Goal: Task Accomplishment & Management: Manage account settings

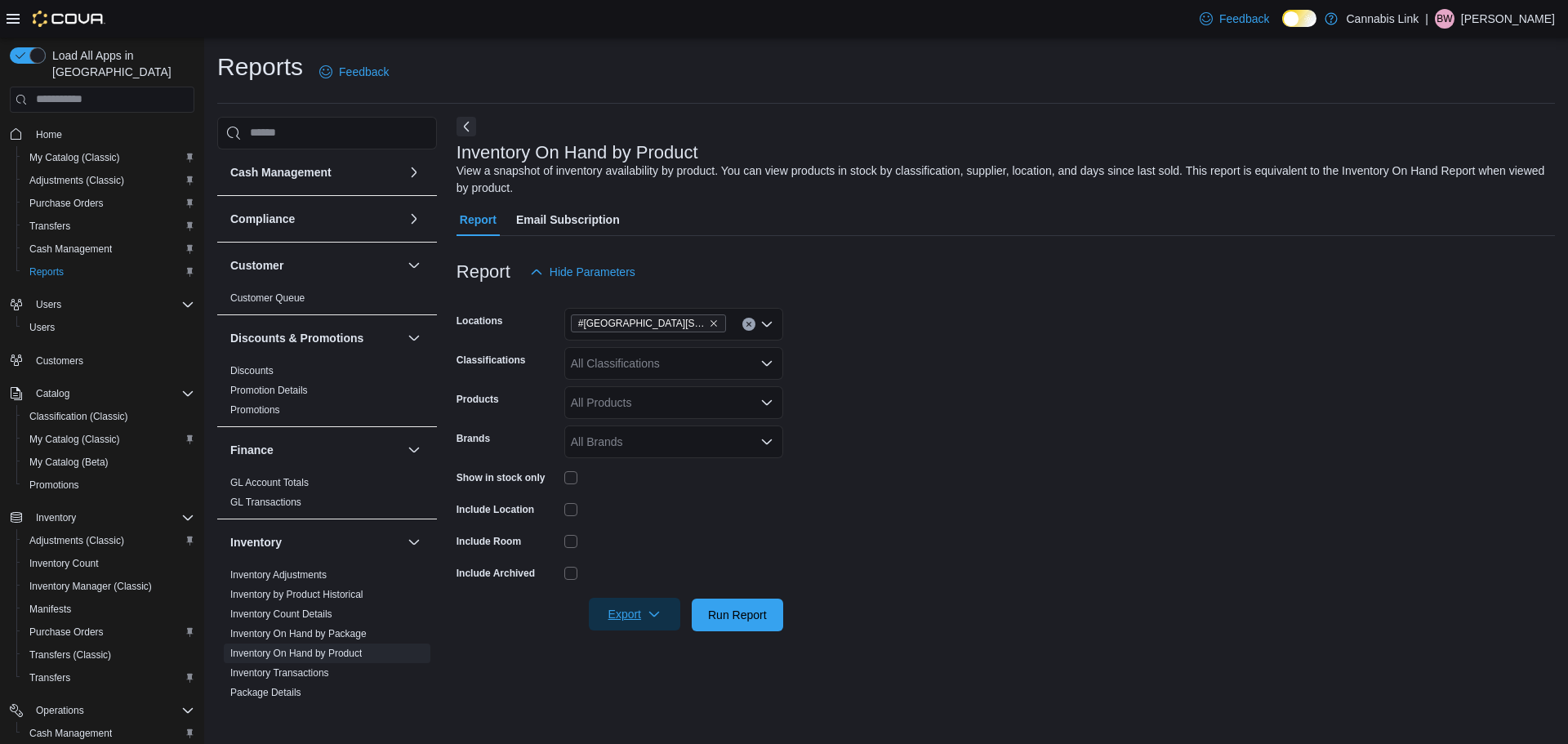
scroll to position [164, 0]
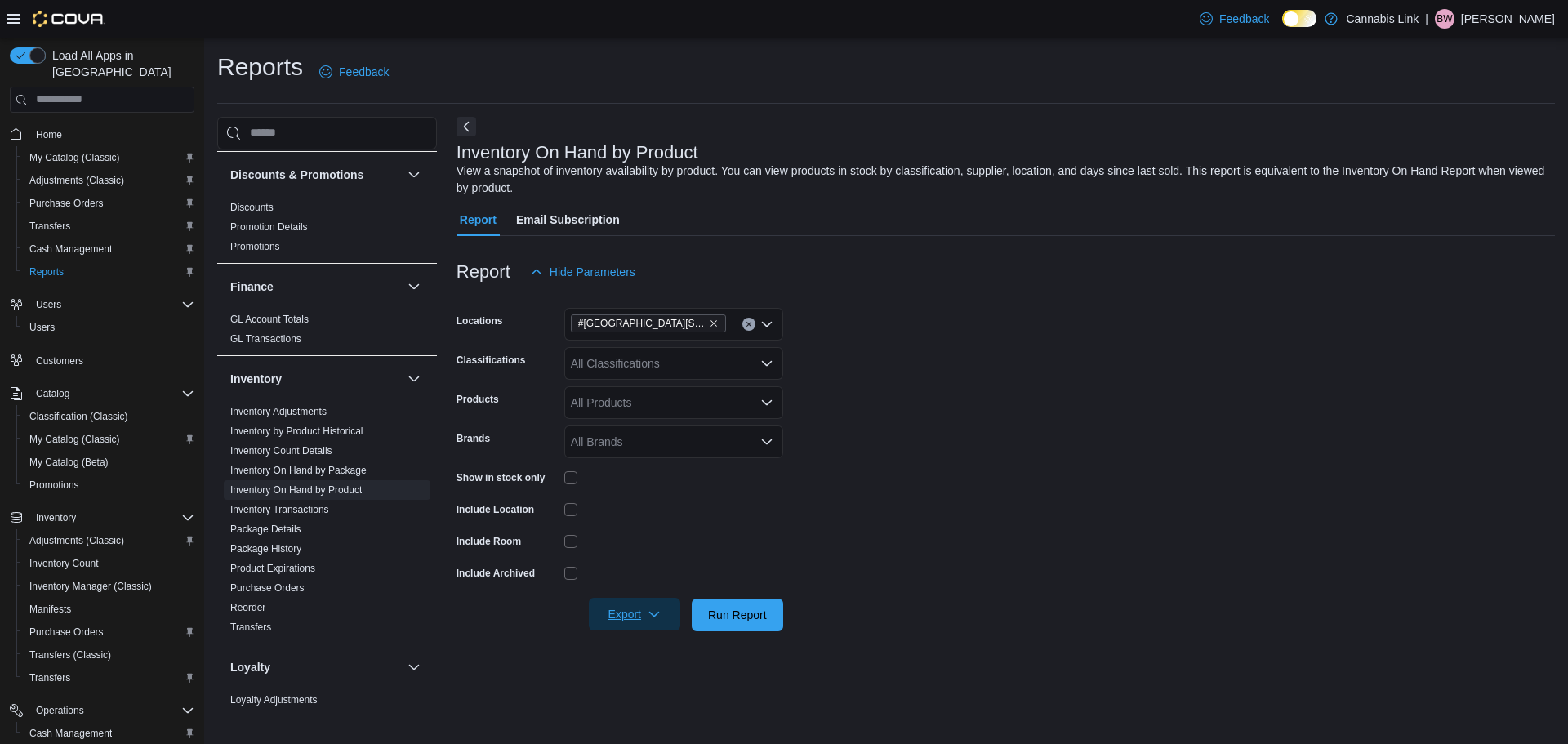
click at [625, 619] on span "Export" at bounding box center [634, 614] width 72 height 33
click at [622, 527] on button "Export to Excel" at bounding box center [637, 517] width 93 height 33
click at [59, 243] on span "Cash Management" at bounding box center [71, 249] width 83 height 13
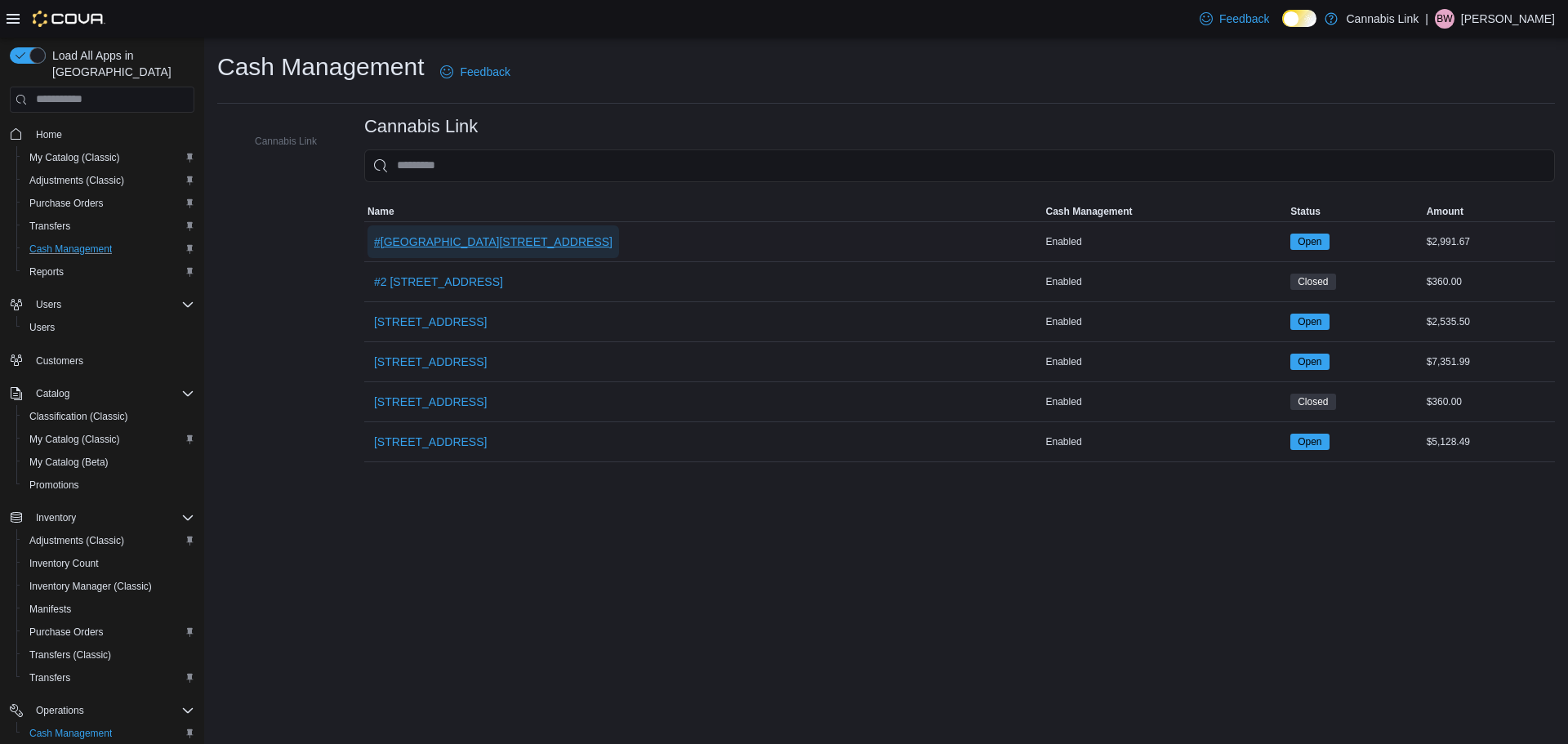
click at [501, 234] on span "#[GEOGRAPHIC_DATA][STREET_ADDRESS]" at bounding box center [493, 242] width 239 height 16
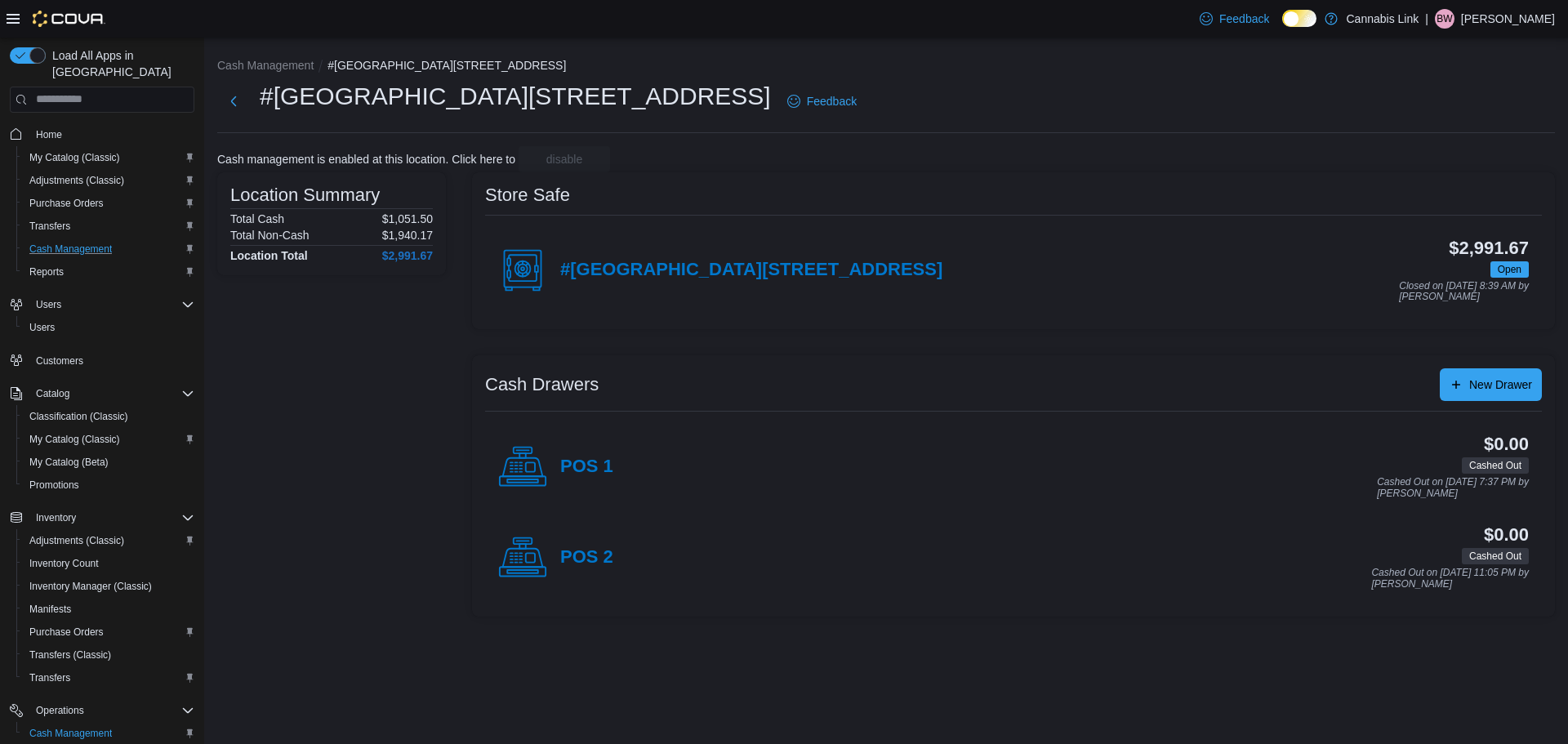
click at [736, 246] on div "#[GEOGRAPHIC_DATA][STREET_ADDRESS] 2B $2,991.67 Open Closed on [DATE] 8:39 AM b…" at bounding box center [1013, 270] width 1057 height 90
click at [736, 249] on div "#[GEOGRAPHIC_DATA][STREET_ADDRESS]" at bounding box center [721, 270] width 444 height 49
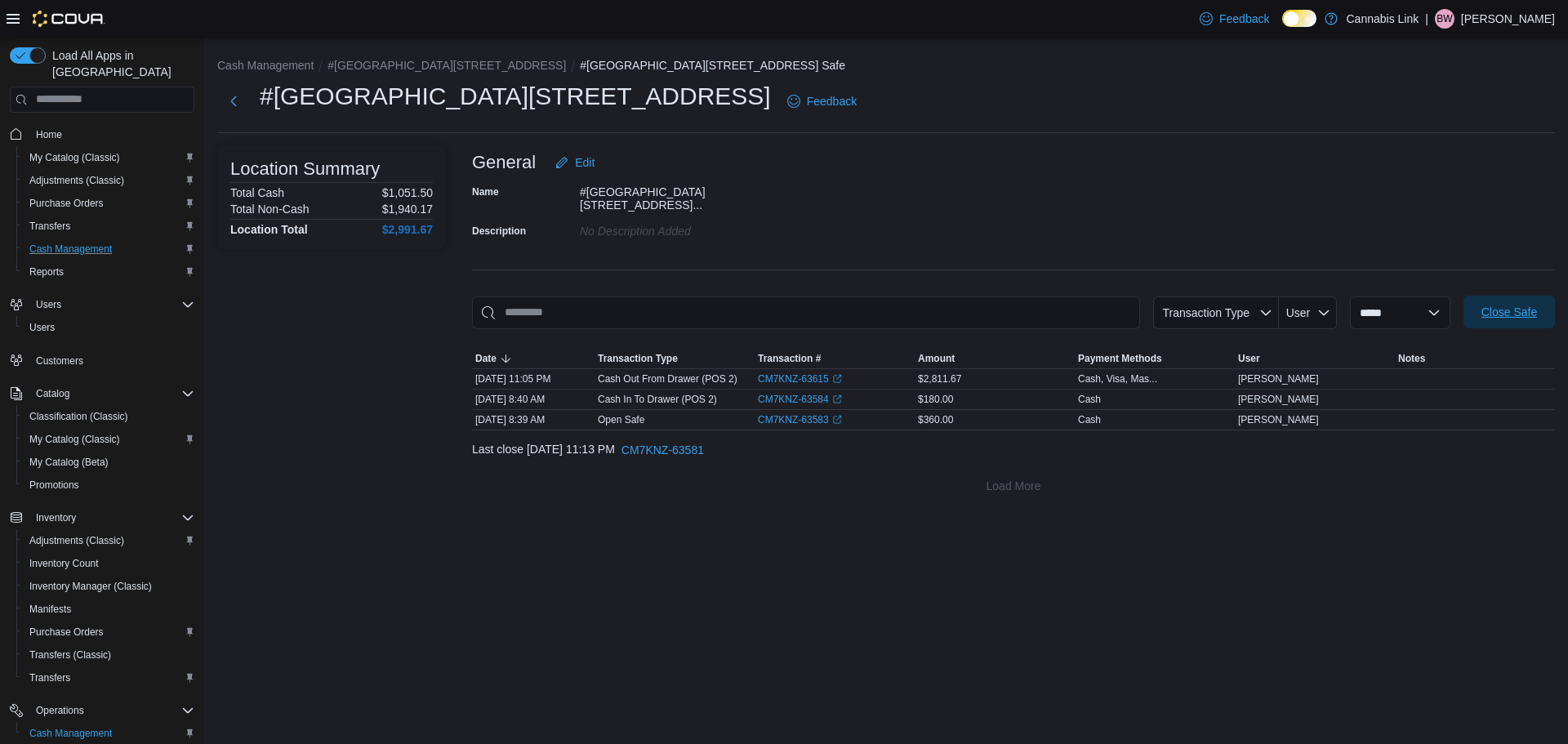
click at [1475, 310] on span "Close Safe" at bounding box center [1509, 312] width 72 height 33
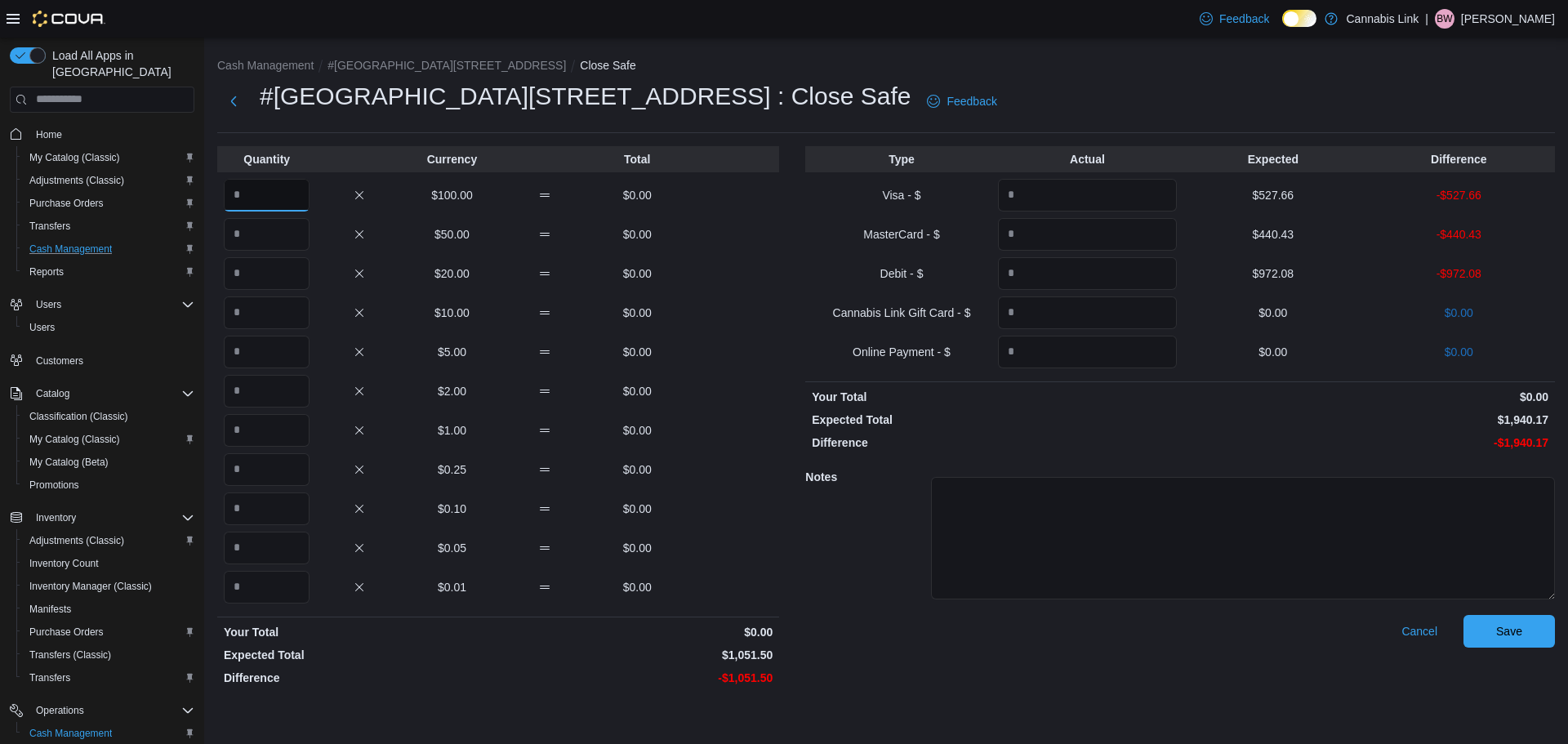
click at [267, 193] on input "Quantity" at bounding box center [266, 195] width 86 height 33
type input "*"
type input "**"
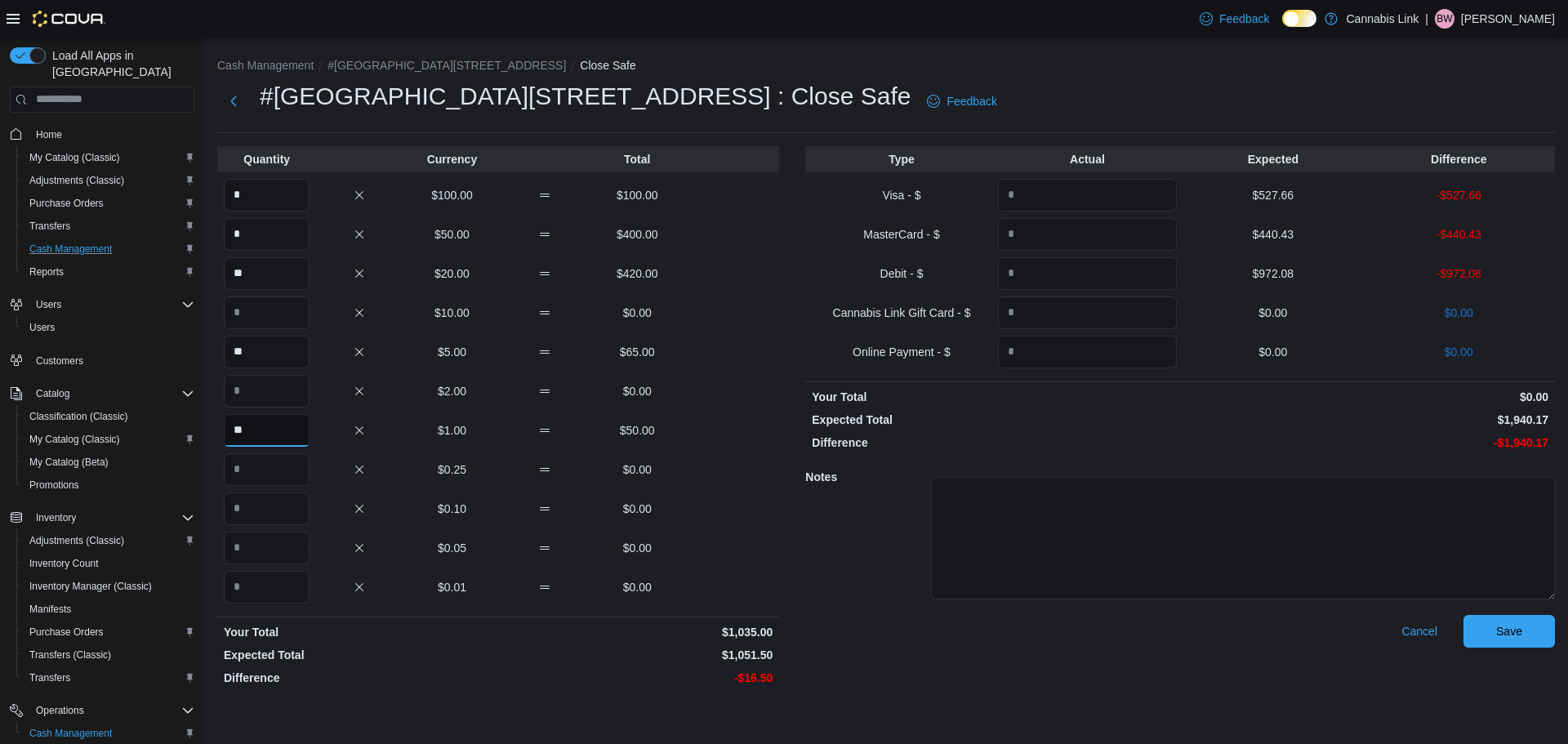
type input "**"
click at [1121, 182] on input "Quantity" at bounding box center [1087, 195] width 179 height 33
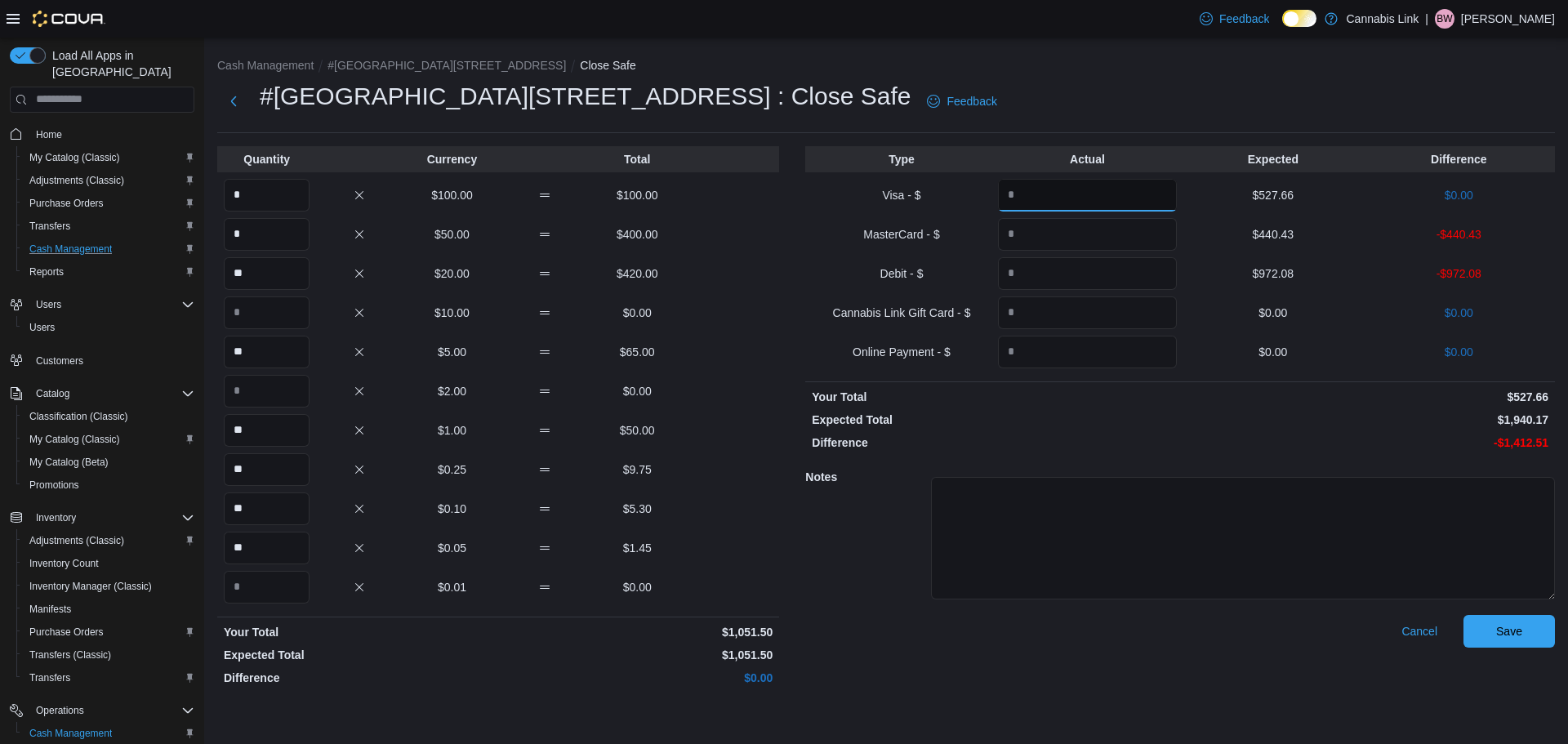
type input "******"
click at [1511, 625] on span "Save" at bounding box center [1508, 630] width 26 height 16
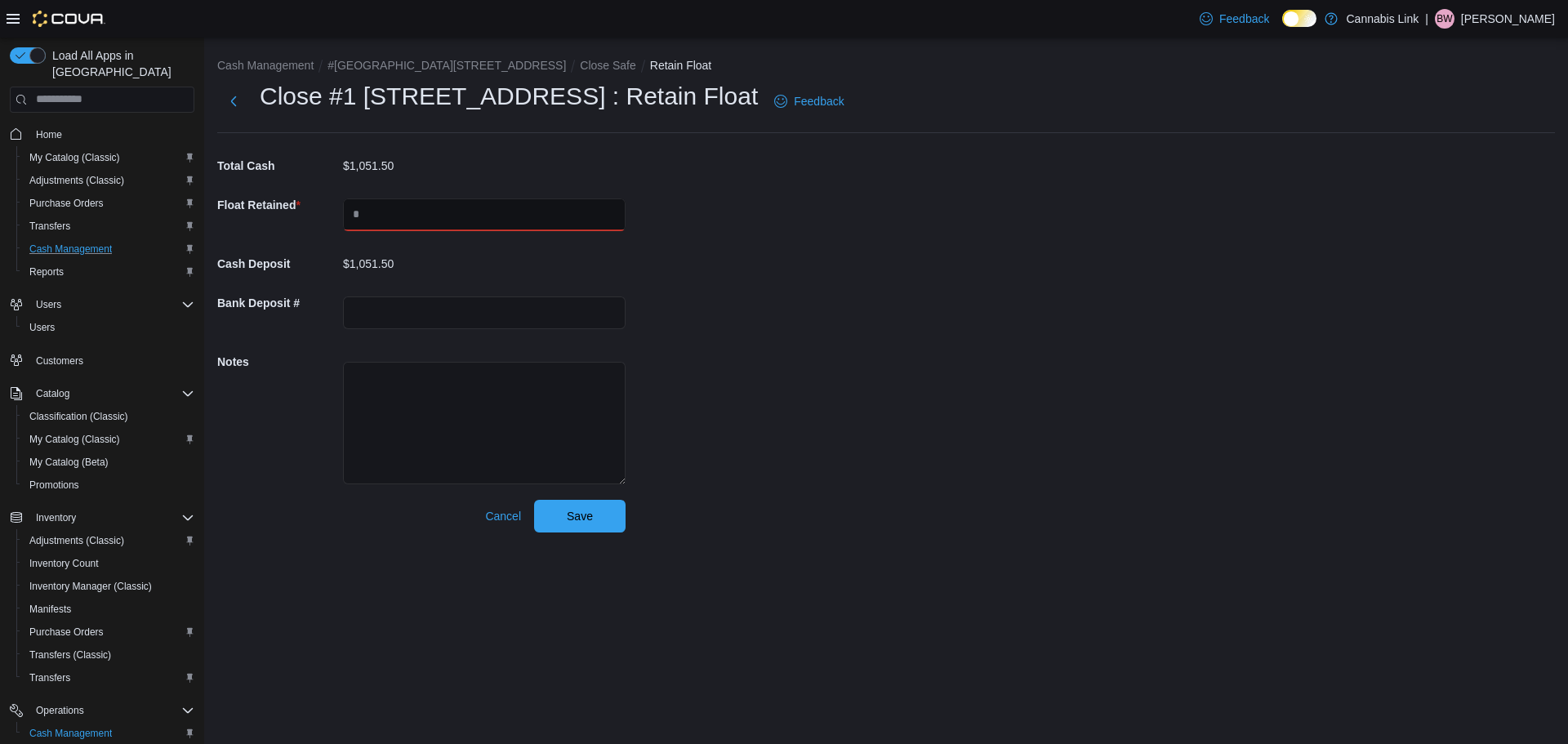
click at [531, 210] on input "text" at bounding box center [485, 215] width 283 height 33
type input "***"
click at [584, 512] on span "Save" at bounding box center [579, 515] width 26 height 16
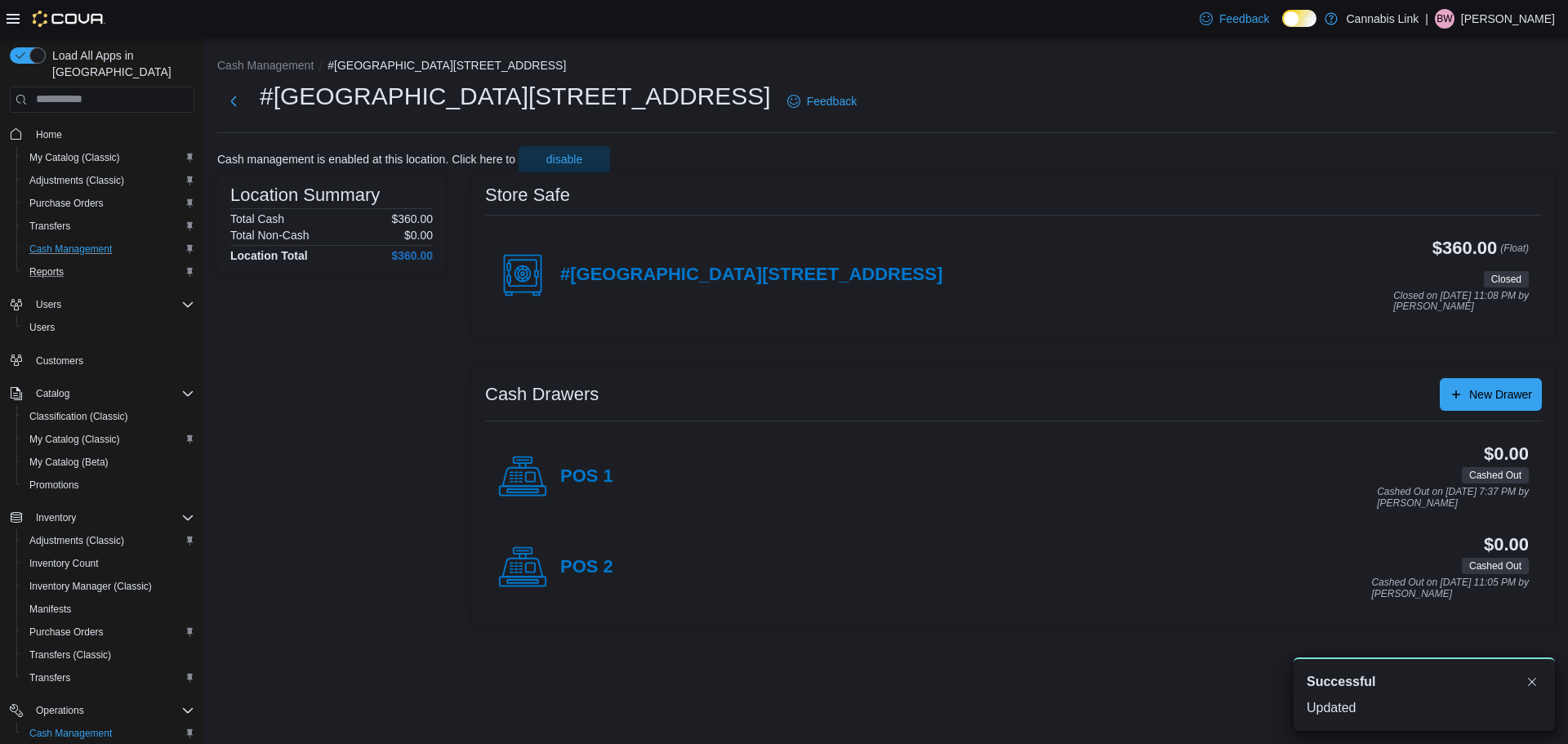
click at [73, 263] on div "Reports" at bounding box center [109, 272] width 171 height 19
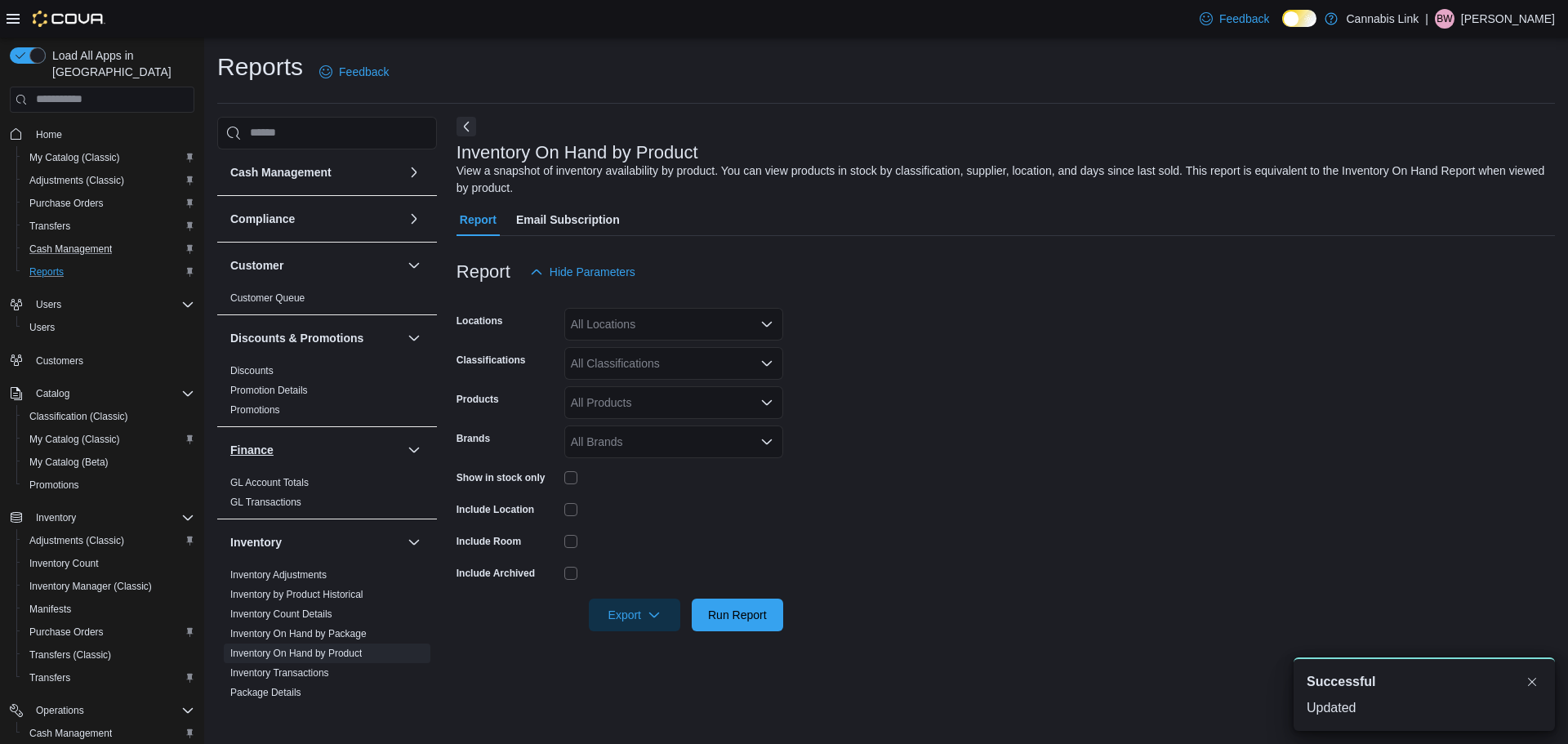
scroll to position [572, 0]
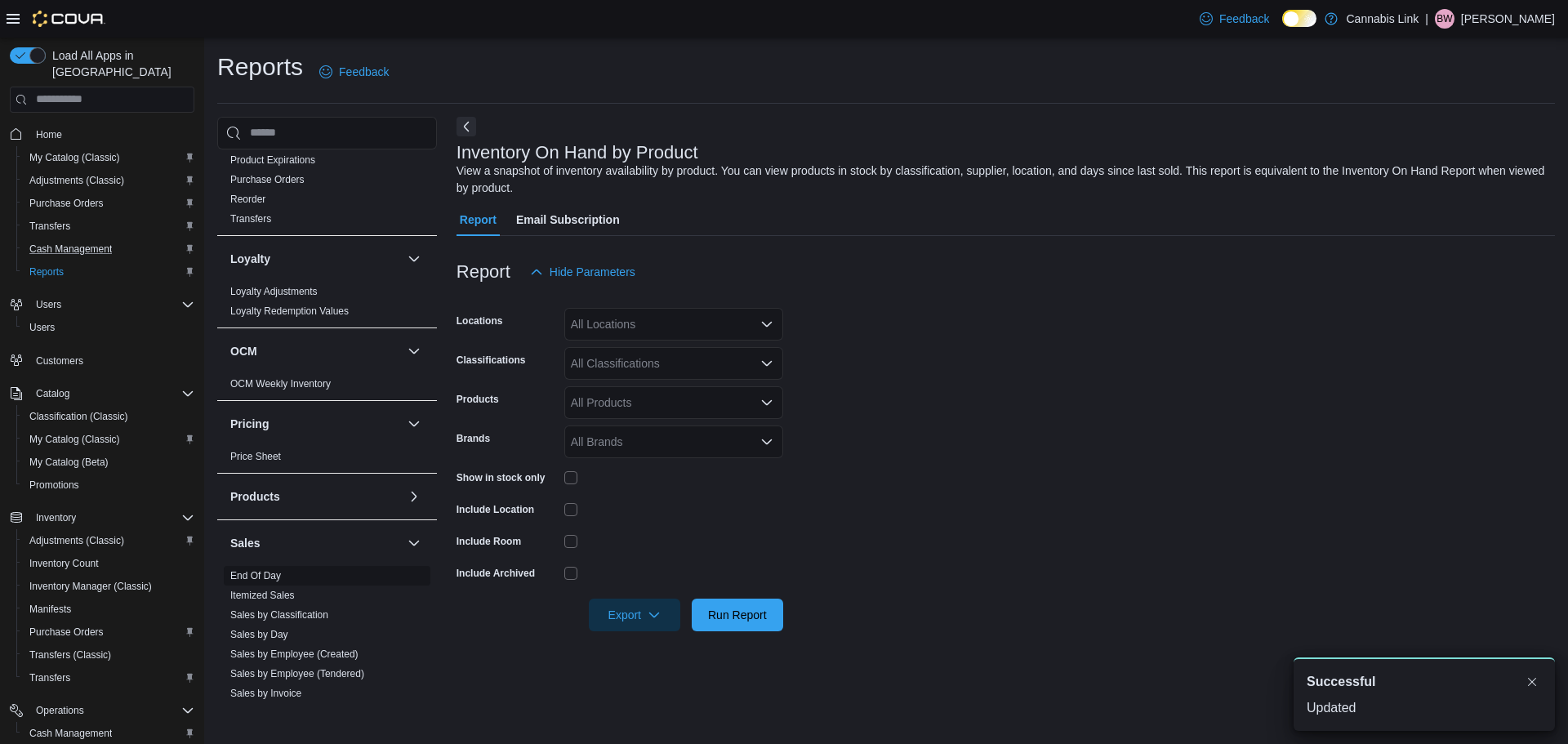
click at [236, 577] on link "End Of Day" at bounding box center [255, 577] width 51 height 12
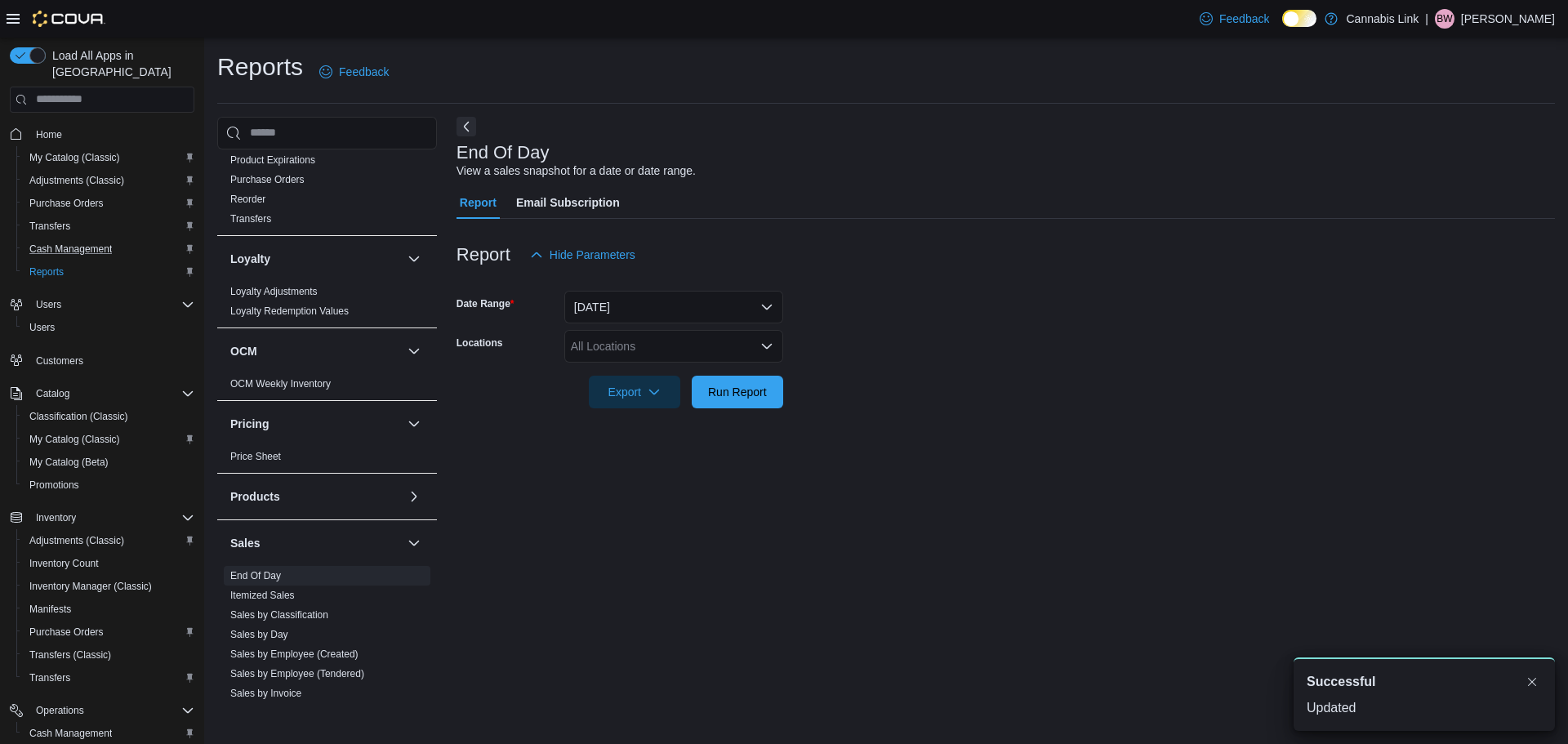
click at [636, 344] on div "All Locations" at bounding box center [674, 346] width 219 height 33
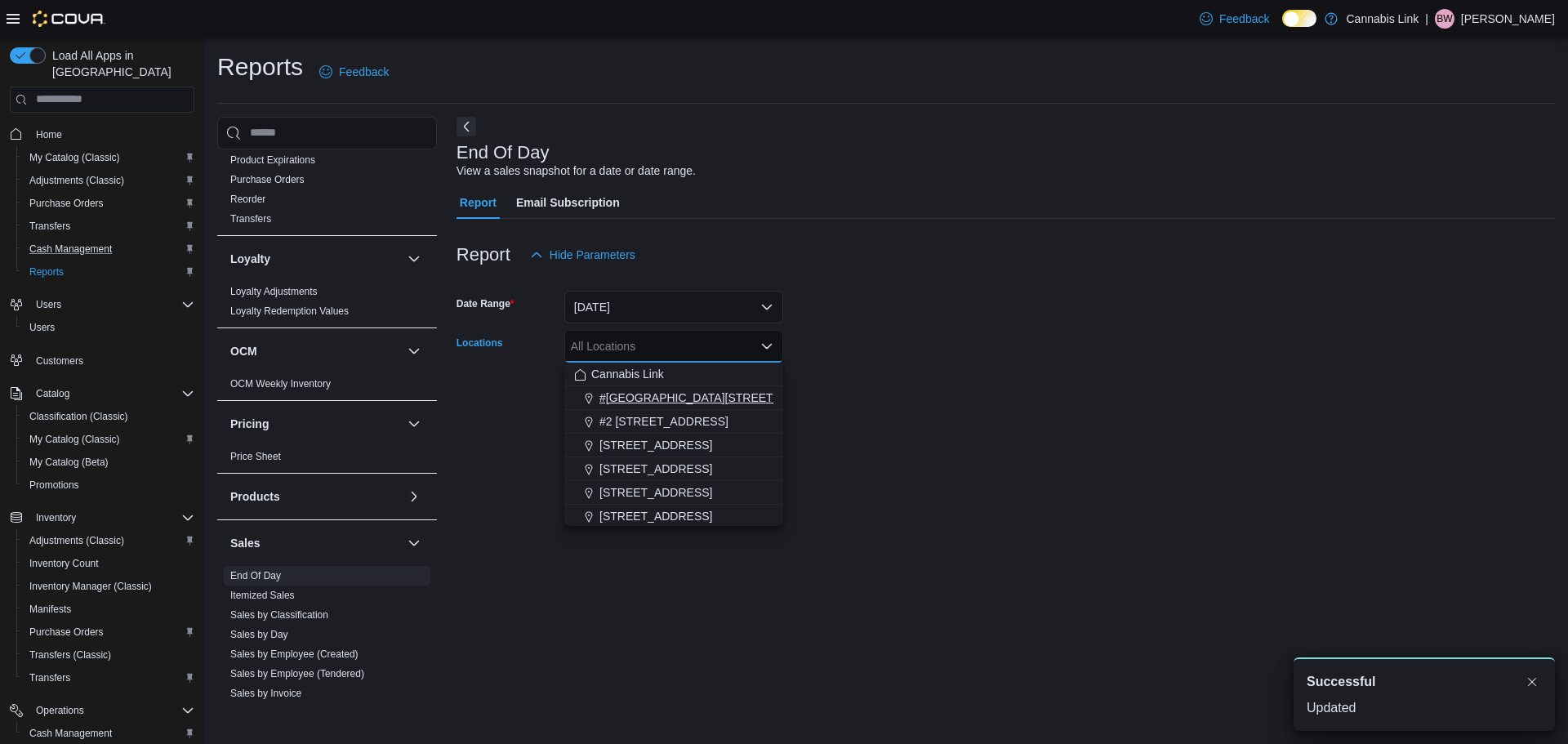
click at [651, 398] on span "#[GEOGRAPHIC_DATA][STREET_ADDRESS]" at bounding box center [719, 398] width 239 height 16
drag, startPoint x: 1034, startPoint y: 360, endPoint x: 963, endPoint y: 369, distance: 71.6
click at [1033, 360] on form "Date Range [DATE] Locations #[GEOGRAPHIC_DATA][STREET_ADDRESS]. Selected. [STRE…" at bounding box center [1006, 340] width 1099 height 138
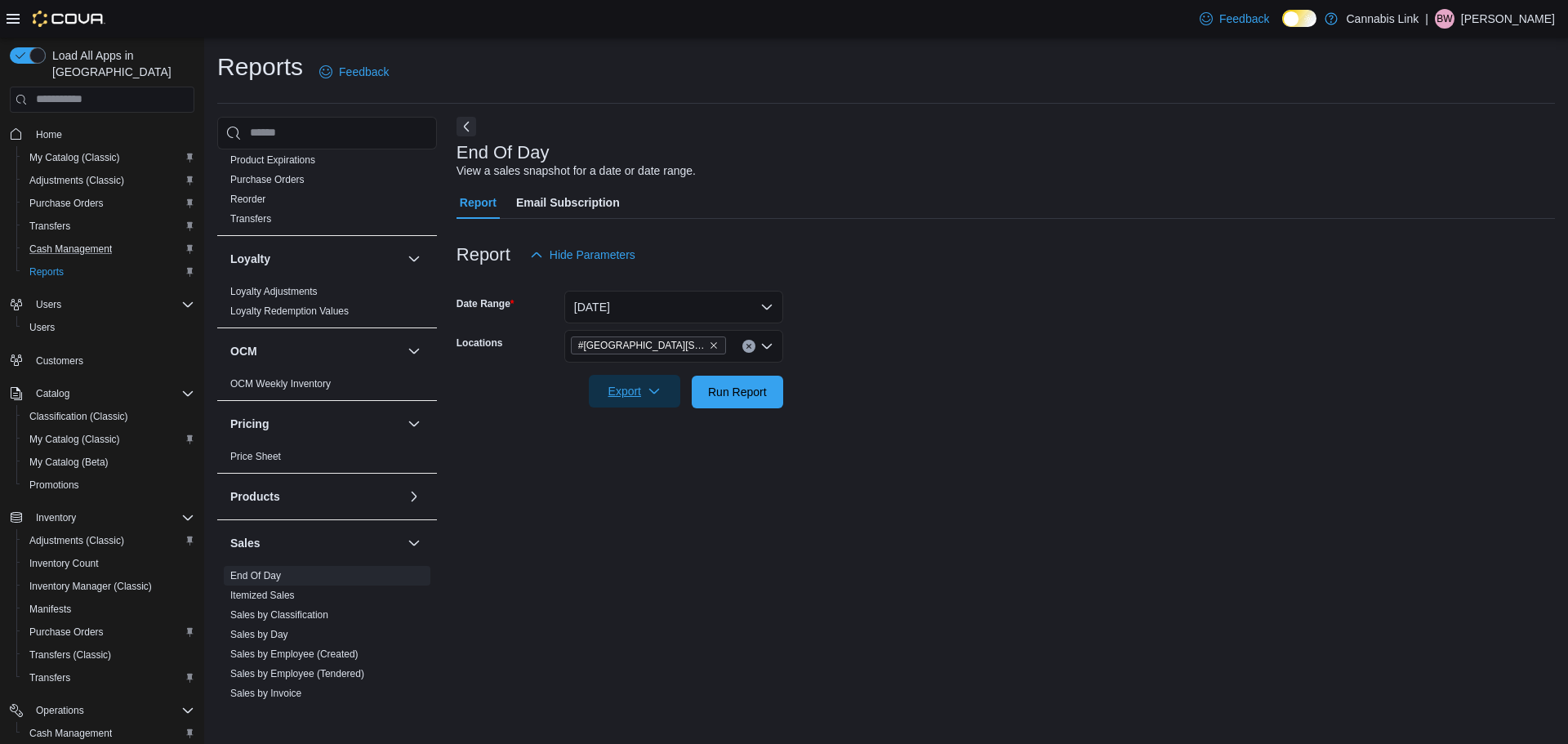
click at [616, 383] on span "Export" at bounding box center [634, 392] width 72 height 33
click at [641, 468] on button "Export to Pdf" at bounding box center [637, 457] width 93 height 33
